Goal: Task Accomplishment & Management: Complete application form

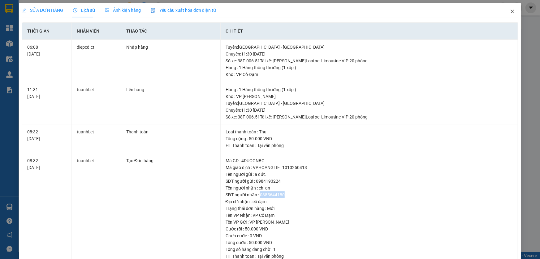
click at [510, 11] on icon "close" at bounding box center [512, 11] width 5 height 5
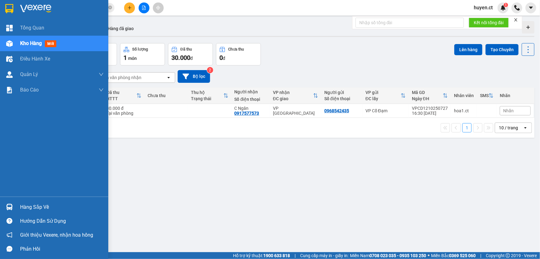
click at [53, 45] on button "Đơn hàng 1 đơn" at bounding box center [46, 54] width 45 height 22
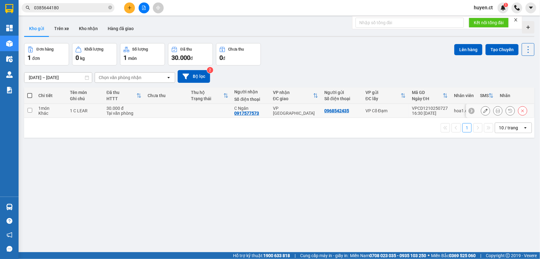
click at [156, 108] on td at bounding box center [166, 111] width 43 height 14
checkbox input "true"
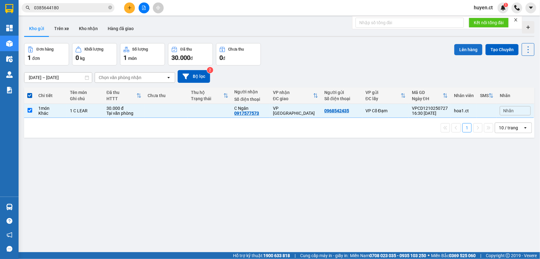
click at [462, 52] on button "Lên hàng" at bounding box center [468, 49] width 28 height 11
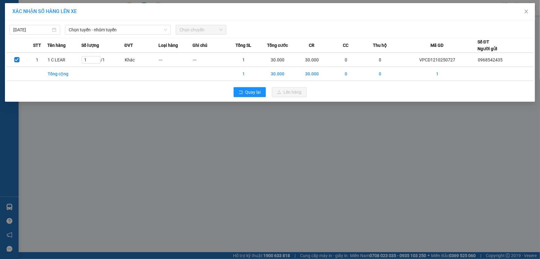
click at [312, 140] on div "XÁC NHẬN SỐ HÀNG LÊN XE [DATE] Chọn tuyến - nhóm tuyến Chọn chuyến STT Tên hàng…" at bounding box center [270, 129] width 540 height 259
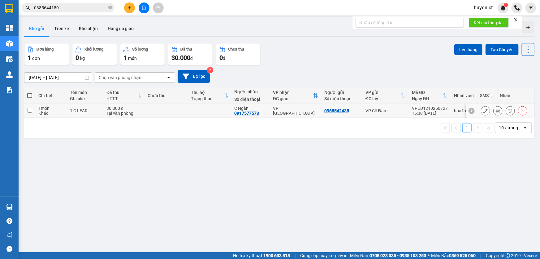
click at [496, 111] on icon at bounding box center [498, 110] width 4 height 4
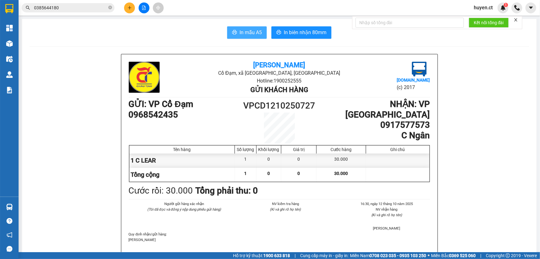
click at [254, 34] on span "In mẫu A5" at bounding box center [251, 32] width 22 height 8
click at [92, 11] on input "0385644180" at bounding box center [70, 7] width 73 height 7
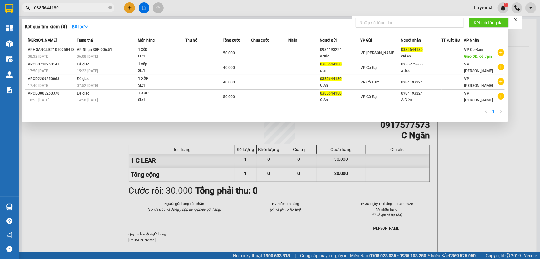
click at [92, 11] on input "0385644180" at bounding box center [70, 7] width 73 height 7
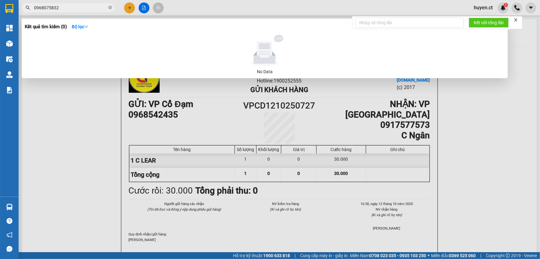
type input "0968075832"
click at [128, 7] on div at bounding box center [270, 129] width 540 height 259
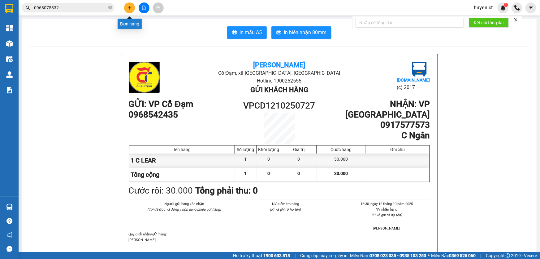
click at [132, 8] on button at bounding box center [129, 7] width 11 height 11
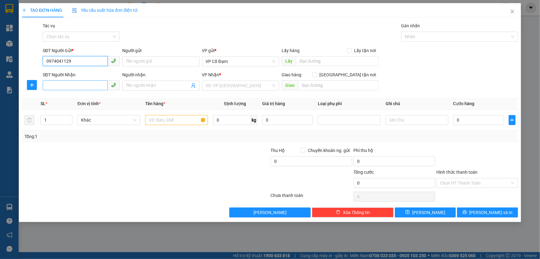
type input "0974041129"
click at [76, 87] on input "SĐT Người Nhận" at bounding box center [75, 85] width 65 height 10
type input "0968075832"
click at [162, 119] on input "text" at bounding box center [176, 120] width 63 height 10
click at [240, 59] on span "VP Cổ Đạm" at bounding box center [241, 61] width 70 height 9
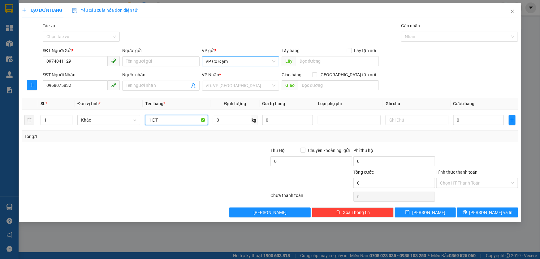
type input "1 ĐT"
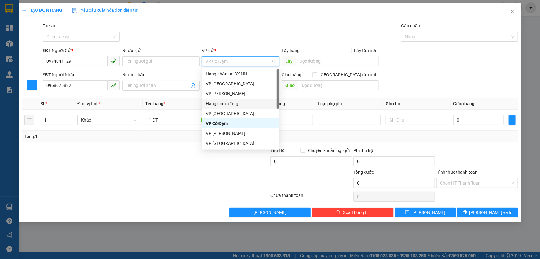
click at [224, 102] on div "Hàng dọc đường" at bounding box center [241, 103] width 70 height 7
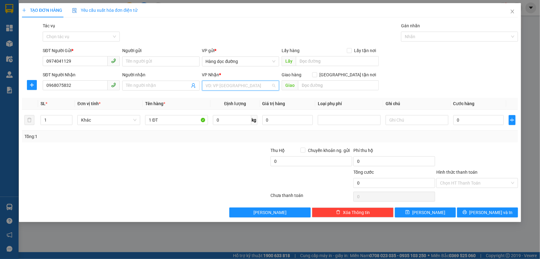
click at [234, 84] on input "search" at bounding box center [238, 85] width 65 height 9
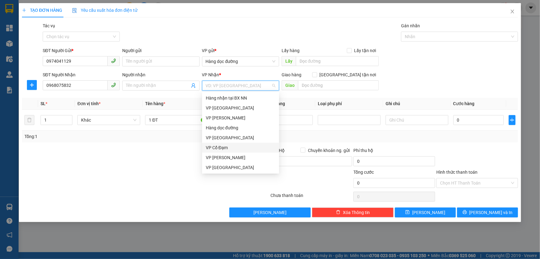
click at [222, 143] on div "VP Cổ Đạm" at bounding box center [240, 147] width 77 height 10
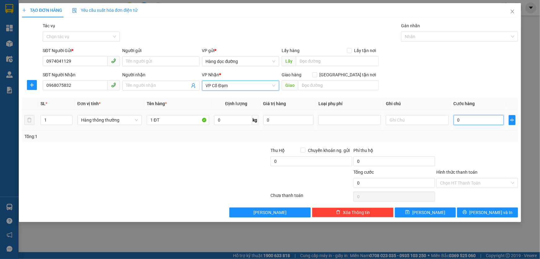
drag, startPoint x: 474, startPoint y: 119, endPoint x: 476, endPoint y: 115, distance: 5.0
click at [474, 119] on input "0" at bounding box center [479, 120] width 50 height 10
type input "1"
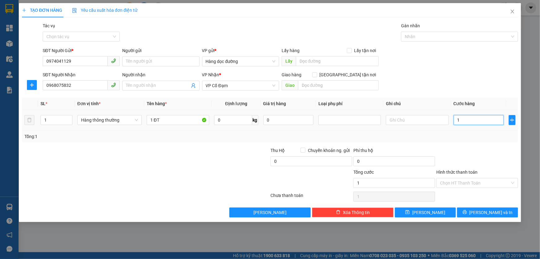
type input "10"
type input "100"
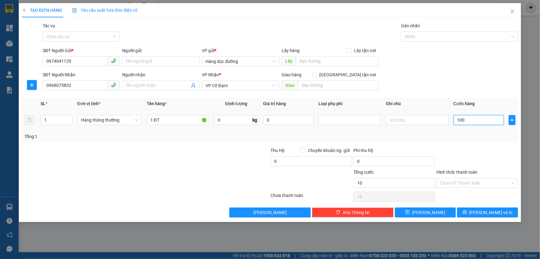
type input "100"
type input "1.000"
type input "10.000"
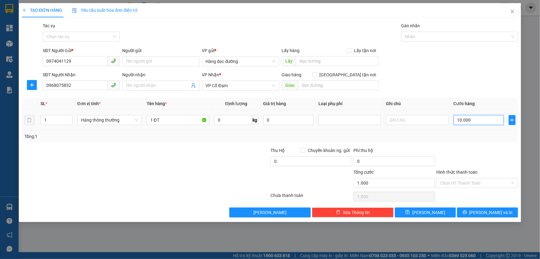
type input "10.000"
type input "100.000"
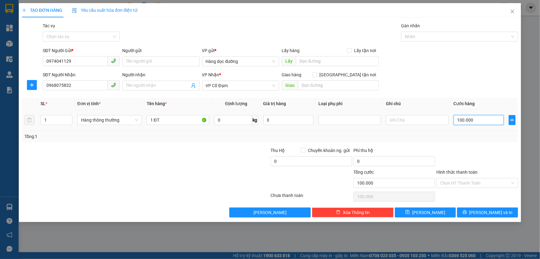
type input "1.000.000"
type input "100.000"
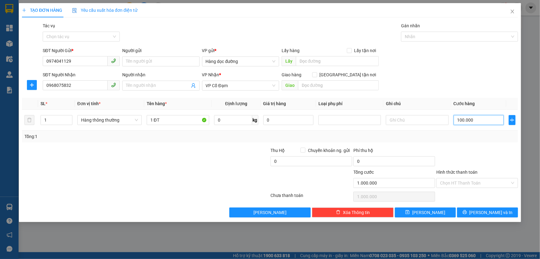
type input "100.000"
click at [475, 132] on div "Tổng: 1" at bounding box center [270, 136] width 496 height 12
click at [437, 208] on button "[PERSON_NAME]" at bounding box center [425, 212] width 61 height 10
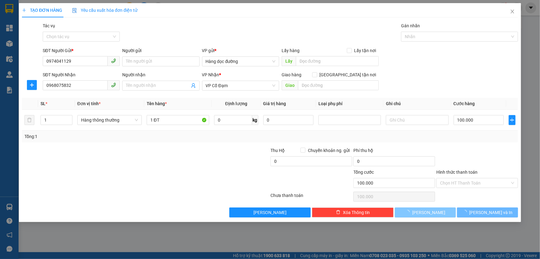
type input "0"
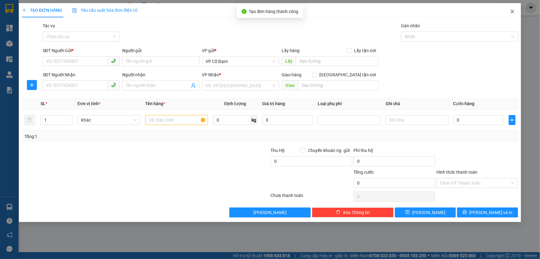
click at [513, 14] on icon "close" at bounding box center [512, 11] width 5 height 5
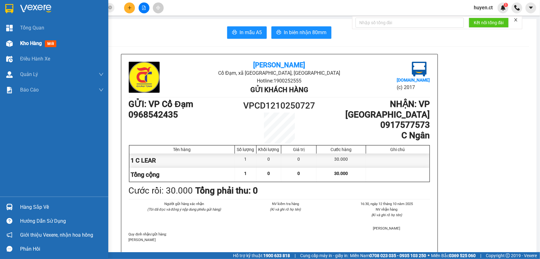
click at [49, 42] on span "mới" at bounding box center [50, 43] width 11 height 7
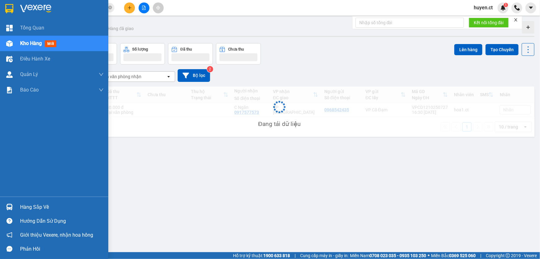
click at [49, 42] on span "mới" at bounding box center [50, 43] width 11 height 7
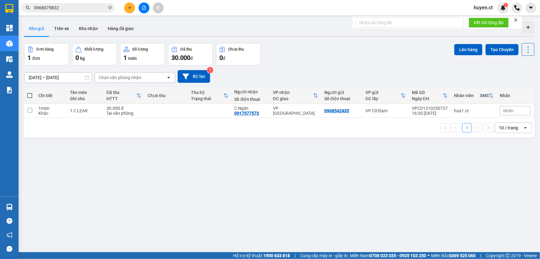
click at [120, 74] on div "Chọn văn phòng nhận" at bounding box center [120, 77] width 43 height 6
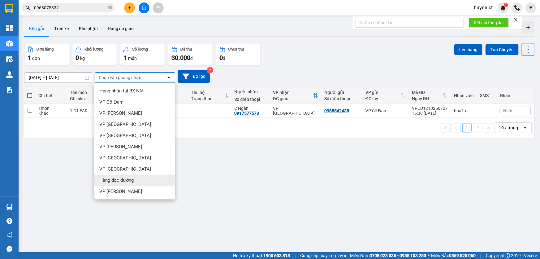
click at [120, 178] on span "Hàng dọc đường" at bounding box center [116, 180] width 34 height 6
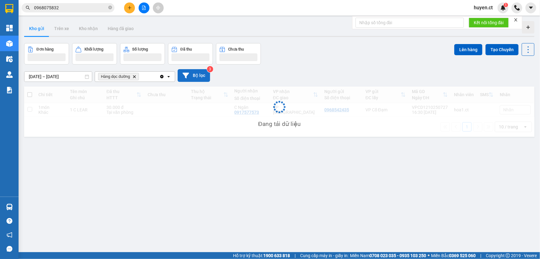
click at [192, 81] on button "Bộ lọc" at bounding box center [194, 75] width 33 height 13
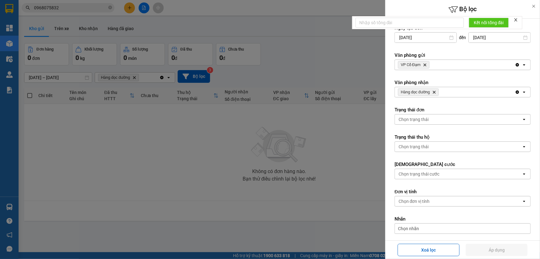
click at [428, 63] on span "VP Cổ Đạm Delete" at bounding box center [414, 64] width 32 height 7
click at [427, 64] on icon "Delete" at bounding box center [425, 65] width 4 height 4
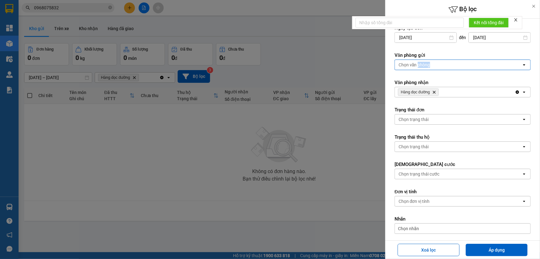
click at [427, 64] on div "Chọn văn phòng" at bounding box center [415, 65] width 32 height 6
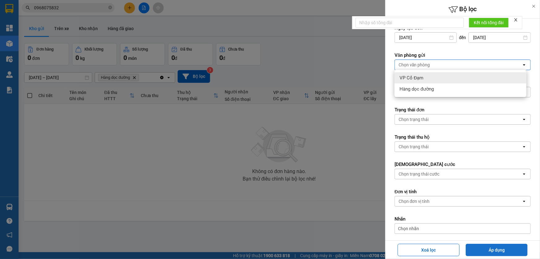
click at [481, 250] on button "Áp dụng" at bounding box center [497, 249] width 62 height 12
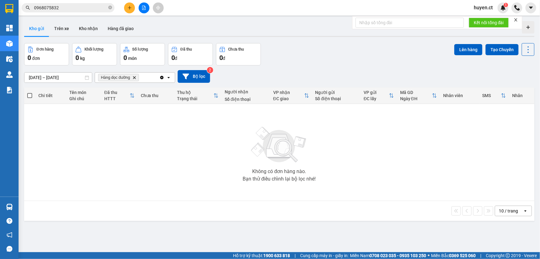
click at [133, 78] on icon "Delete" at bounding box center [135, 78] width 4 height 4
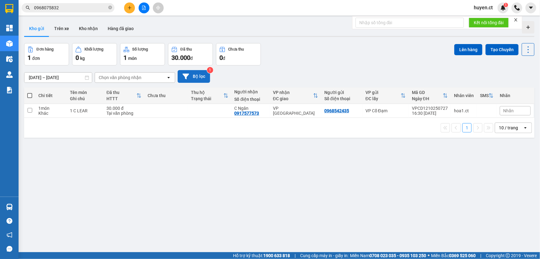
click at [196, 80] on button "Bộ lọc" at bounding box center [194, 76] width 33 height 13
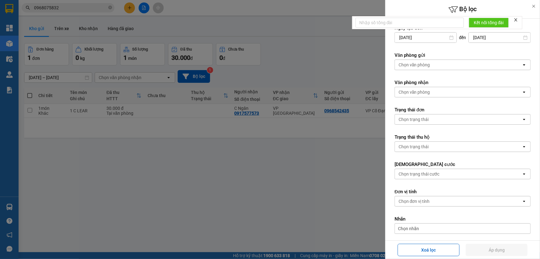
click at [425, 66] on div "Chọn văn phòng" at bounding box center [415, 65] width 32 height 6
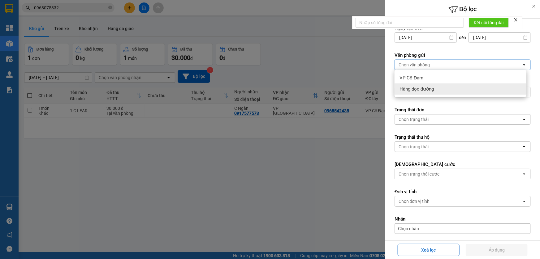
click at [423, 89] on span "Hàng dọc đường" at bounding box center [417, 89] width 34 height 6
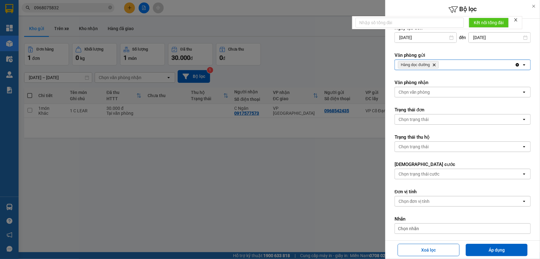
click at [313, 194] on div at bounding box center [270, 129] width 540 height 259
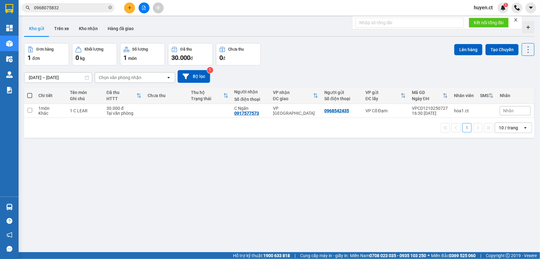
click at [156, 74] on div "Chọn văn phòng nhận" at bounding box center [130, 77] width 71 height 10
click at [192, 73] on button "Bộ lọc" at bounding box center [194, 76] width 33 height 13
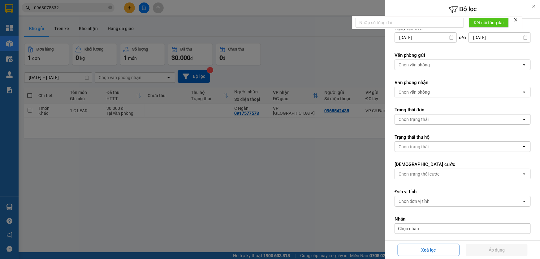
click at [295, 65] on div at bounding box center [270, 129] width 540 height 259
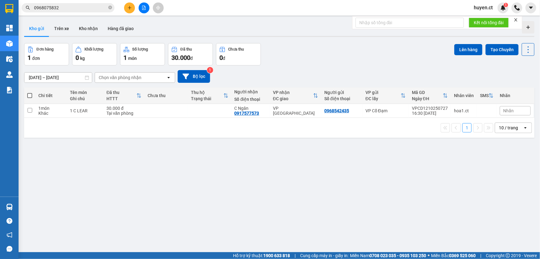
click at [130, 78] on div "Chọn văn phòng nhận" at bounding box center [120, 77] width 43 height 6
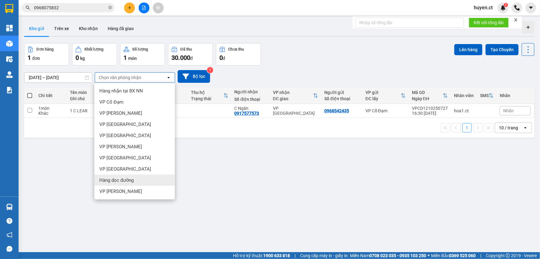
drag, startPoint x: 119, startPoint y: 178, endPoint x: 133, endPoint y: 162, distance: 21.7
click at [119, 178] on span "Hàng dọc đường" at bounding box center [116, 180] width 34 height 6
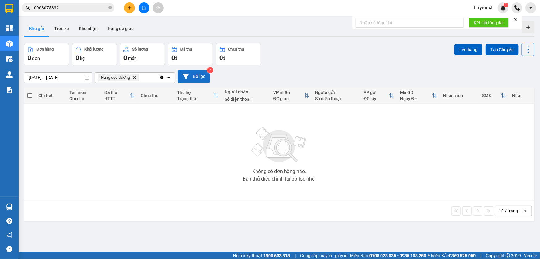
click at [189, 73] on button "Bộ lọc" at bounding box center [194, 76] width 33 height 13
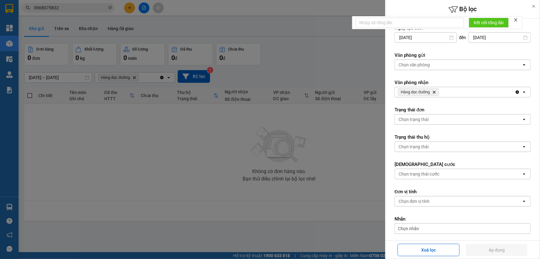
click at [135, 76] on div at bounding box center [270, 129] width 540 height 259
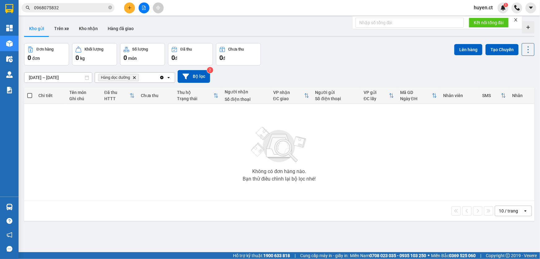
click at [135, 76] on div at bounding box center [270, 129] width 540 height 259
click at [133, 78] on icon "Delete" at bounding box center [135, 78] width 4 height 4
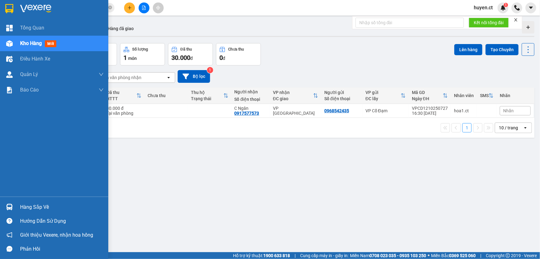
click at [53, 42] on span "mới" at bounding box center [50, 43] width 11 height 7
click at [55, 41] on span "mới" at bounding box center [50, 43] width 11 height 7
drag, startPoint x: 55, startPoint y: 41, endPoint x: 141, endPoint y: 59, distance: 88.0
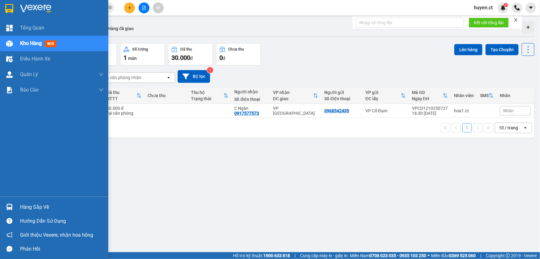
click at [57, 41] on div "Kho hàng mới" at bounding box center [39, 43] width 39 height 8
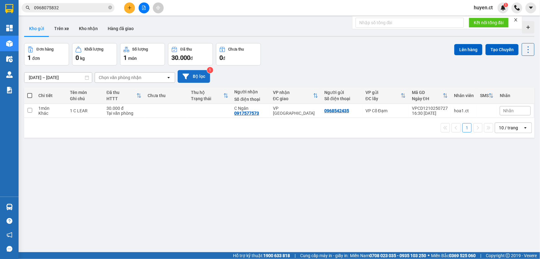
click at [188, 78] on icon at bounding box center [186, 76] width 7 height 7
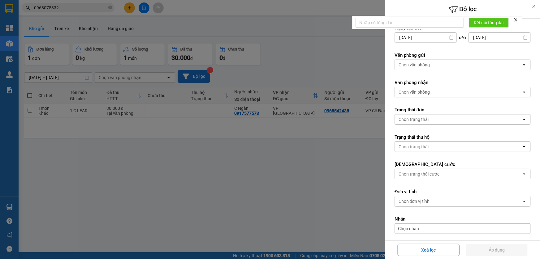
click at [425, 62] on div "Chọn văn phòng" at bounding box center [415, 65] width 32 height 6
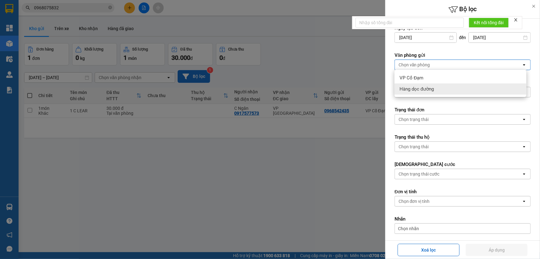
click at [422, 89] on span "Hàng dọc đường" at bounding box center [417, 89] width 34 height 6
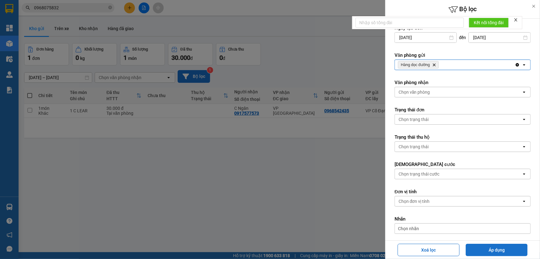
click at [489, 245] on button "Áp dụng" at bounding box center [497, 249] width 62 height 12
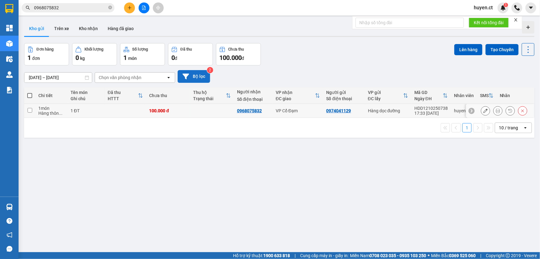
click at [396, 114] on td "Hàng dọc đường" at bounding box center [388, 111] width 46 height 14
checkbox input "true"
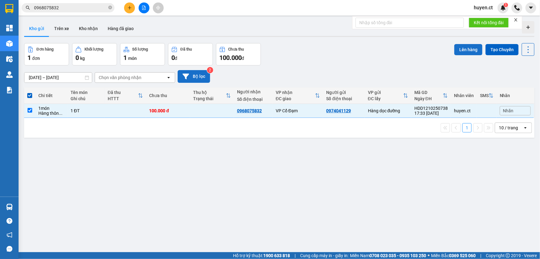
click at [465, 52] on button "Lên hàng" at bounding box center [468, 49] width 28 height 11
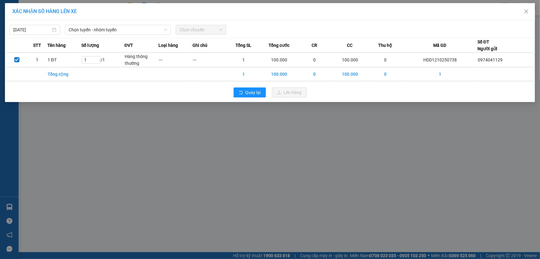
click at [192, 26] on span "Chọn chuyến" at bounding box center [201, 29] width 43 height 9
click at [28, 26] on div "[DATE]" at bounding box center [35, 30] width 50 height 10
type input "[DATE]"
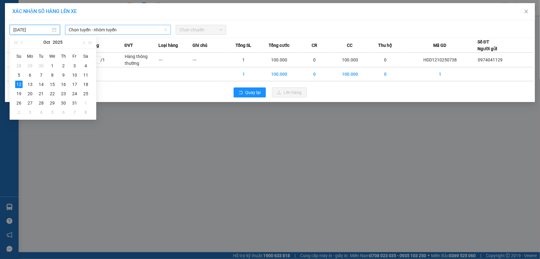
click at [94, 25] on span "Chọn tuyến - nhóm tuyến" at bounding box center [118, 29] width 98 height 9
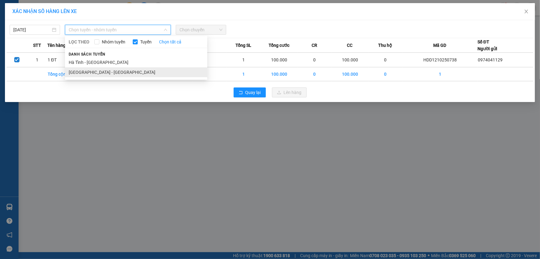
click at [90, 72] on li "[GEOGRAPHIC_DATA] - [GEOGRAPHIC_DATA]" at bounding box center [136, 72] width 142 height 10
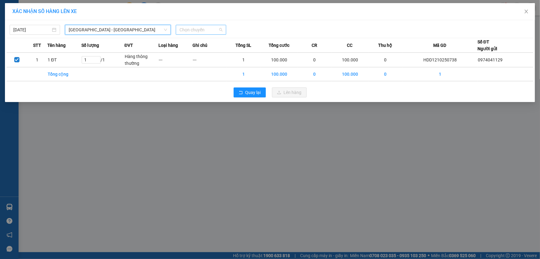
click at [207, 28] on span "Chọn chuyến" at bounding box center [201, 29] width 43 height 9
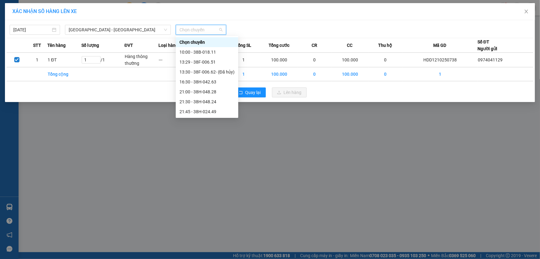
click at [199, 52] on div "10:00 - 38B-018.11" at bounding box center [207, 52] width 55 height 7
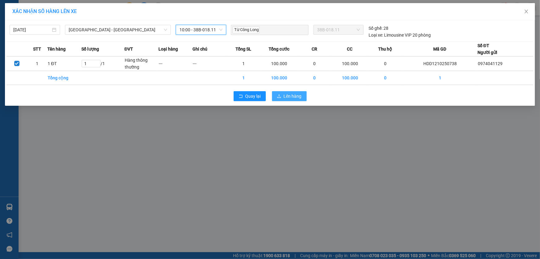
click at [275, 97] on button "Lên hàng" at bounding box center [289, 96] width 35 height 10
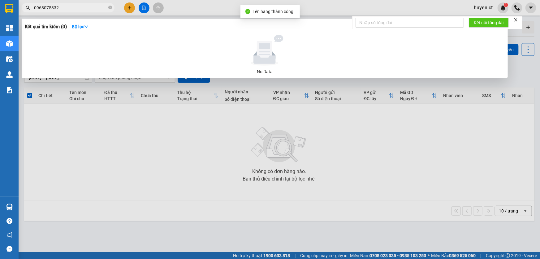
click at [77, 6] on input "0968075832" at bounding box center [70, 7] width 73 height 7
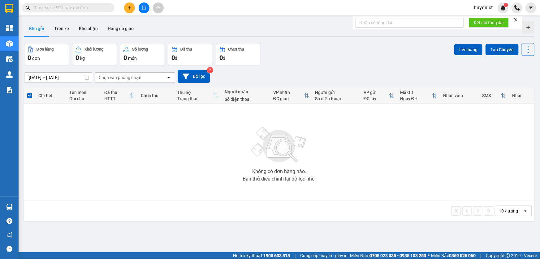
click at [82, 9] on input "text" at bounding box center [70, 7] width 73 height 7
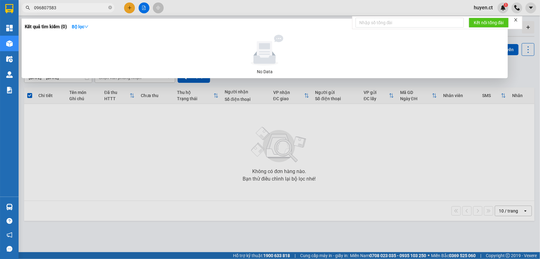
type input "0968075832"
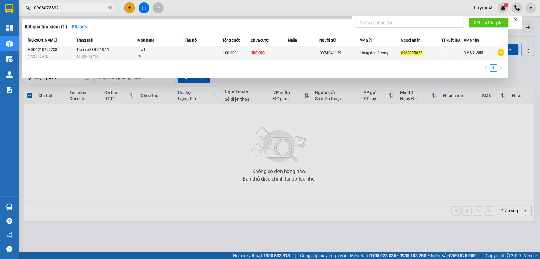
click at [153, 46] on td "1 ĐT SL: 1" at bounding box center [161, 53] width 48 height 15
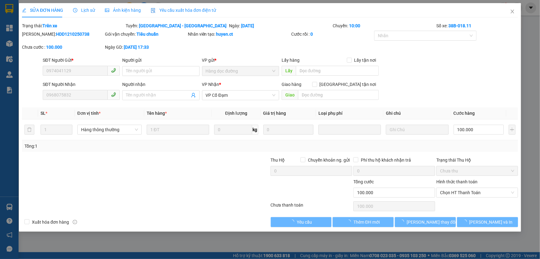
type input "0974041129"
type input "0968075832"
type input "0"
type input "100.000"
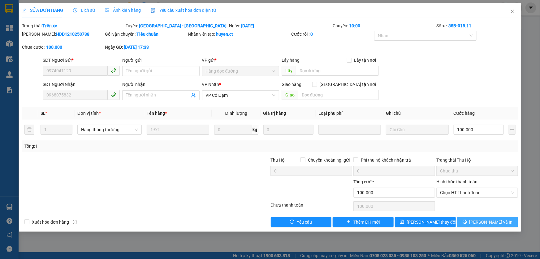
click at [491, 223] on span "[PERSON_NAME] và In" at bounding box center [491, 221] width 43 height 7
